Goal: Check status: Check status

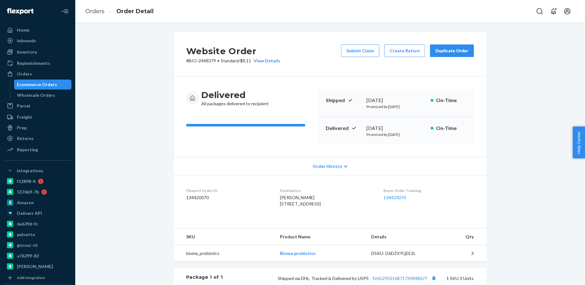
scroll to position [124, 0]
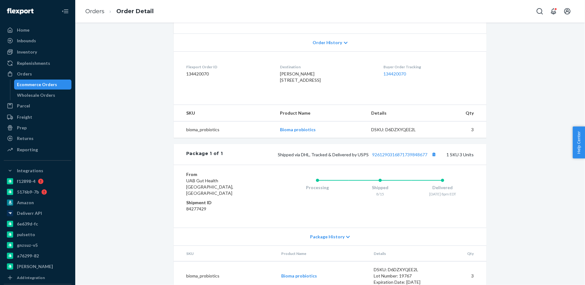
click at [50, 81] on div "Ecommerce Orders" at bounding box center [43, 84] width 56 height 9
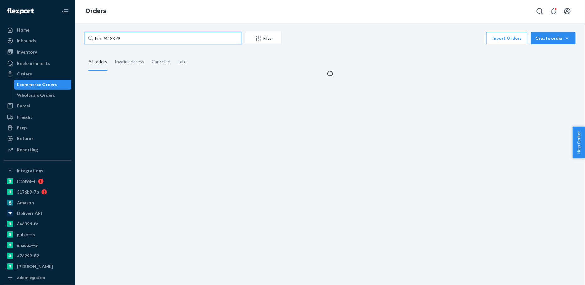
click at [113, 40] on input "bio-2448379" at bounding box center [163, 38] width 157 height 13
paste input "363037"
type input "bio-2363037"
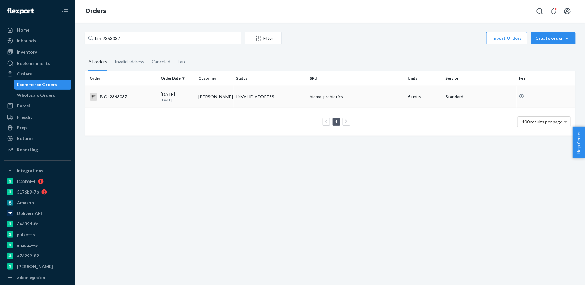
click at [180, 95] on div "[DATE] [DATE]" at bounding box center [177, 97] width 33 height 12
